Goal: Navigation & Orientation: Find specific page/section

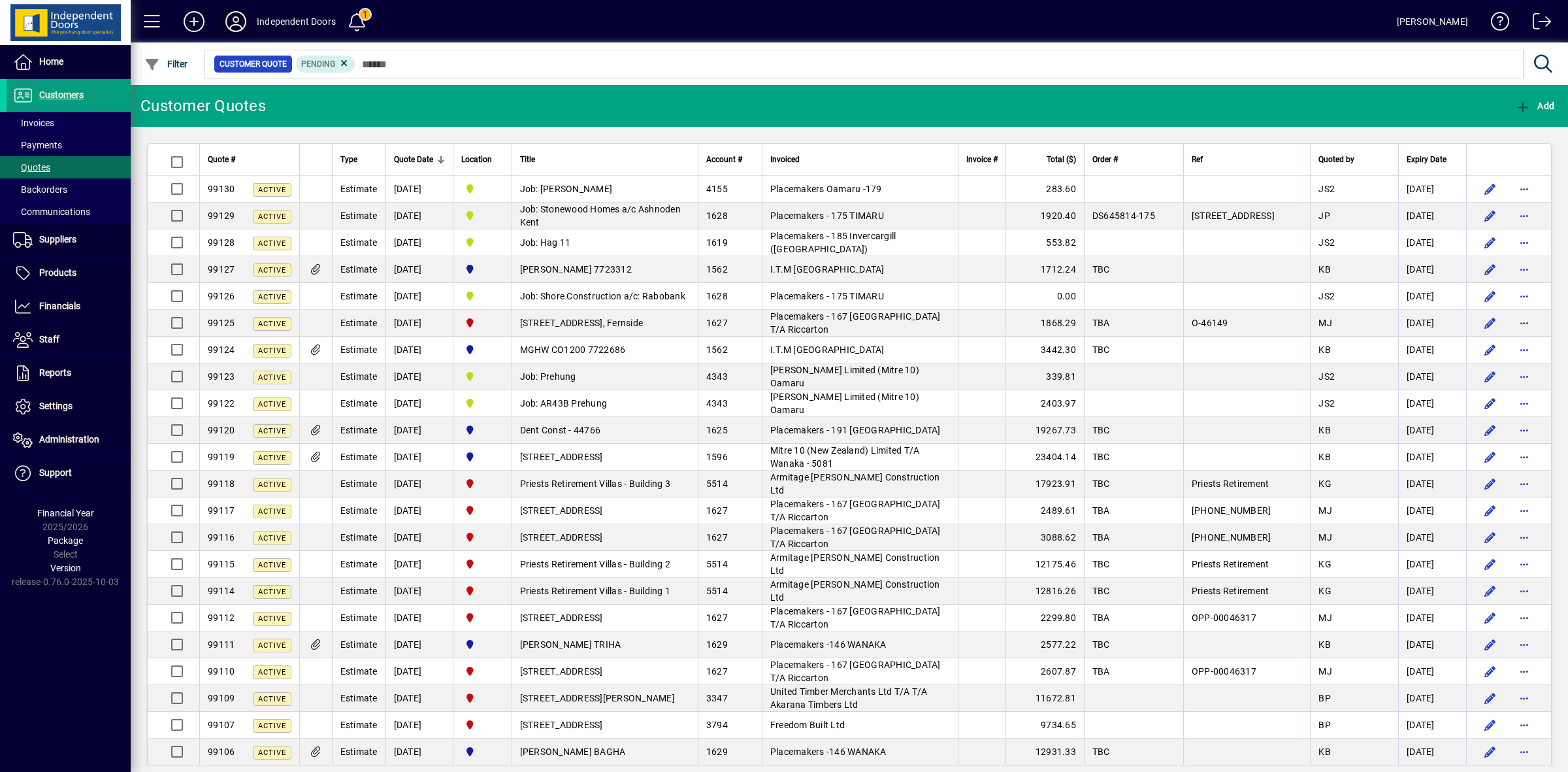
click at [234, 21] on icon at bounding box center [236, 21] width 26 height 21
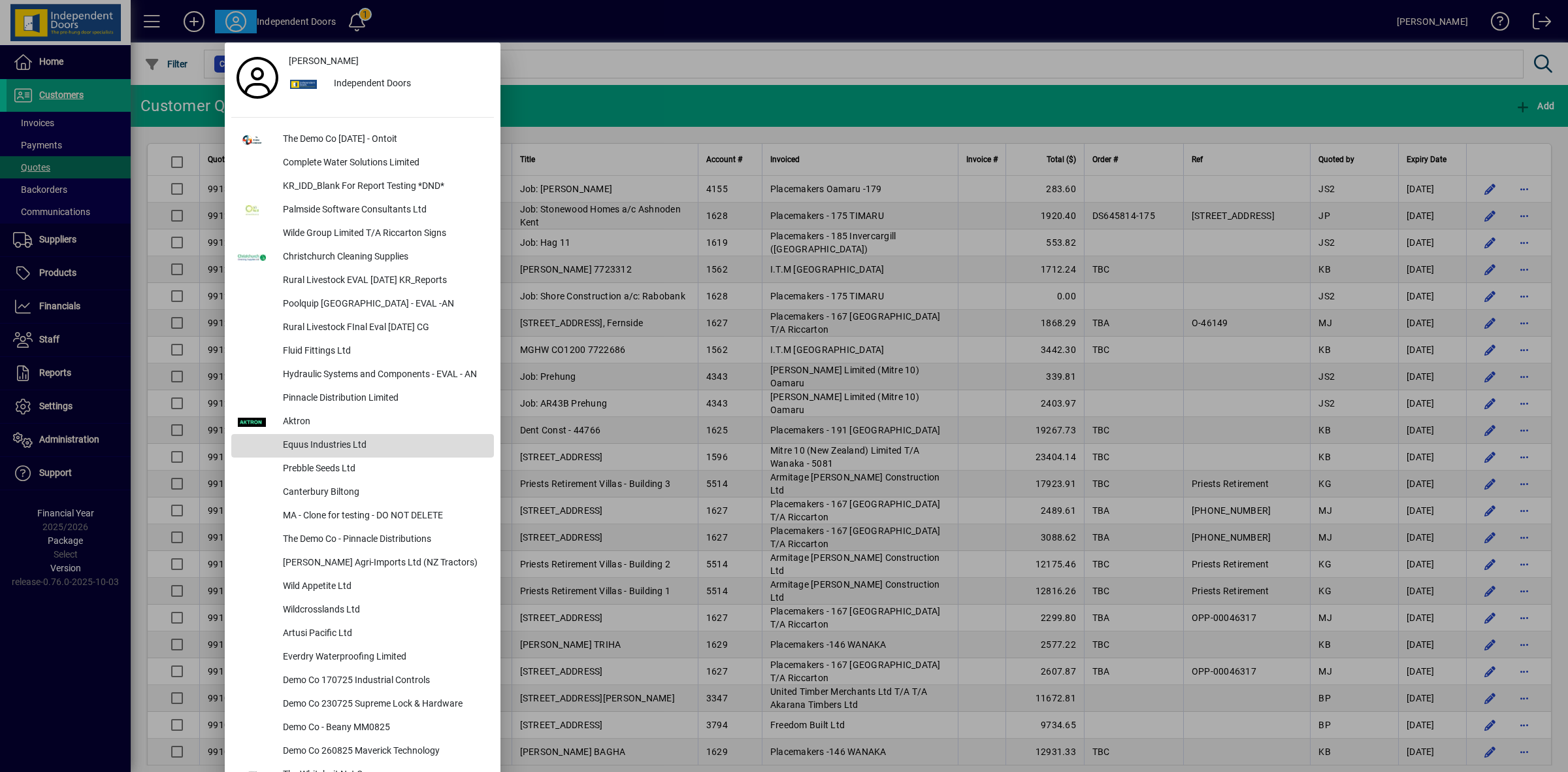
click at [409, 440] on div "Equus Industries Ltd" at bounding box center [382, 446] width 221 height 24
